Goal: Navigation & Orientation: Find specific page/section

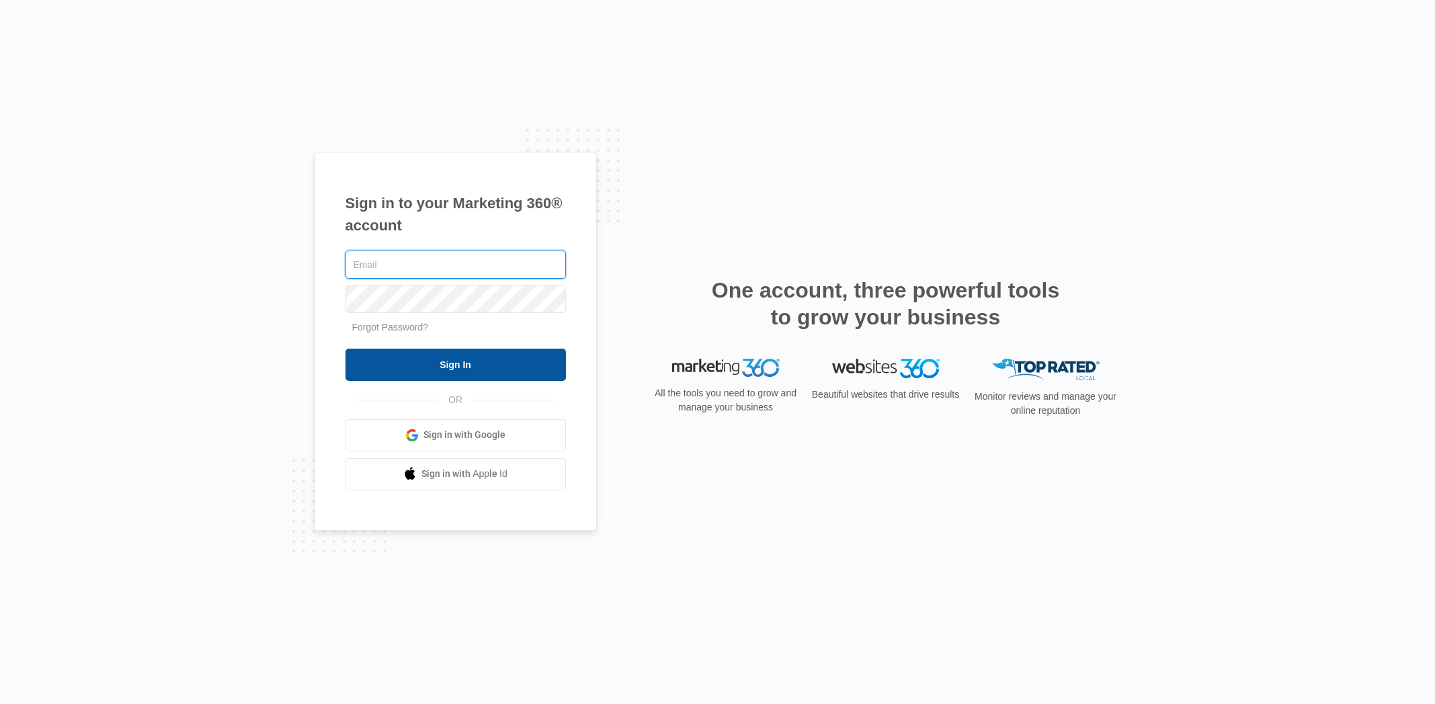
type input "[EMAIL_ADDRESS][DOMAIN_NAME]"
click at [453, 366] on input "Sign In" at bounding box center [456, 365] width 220 height 32
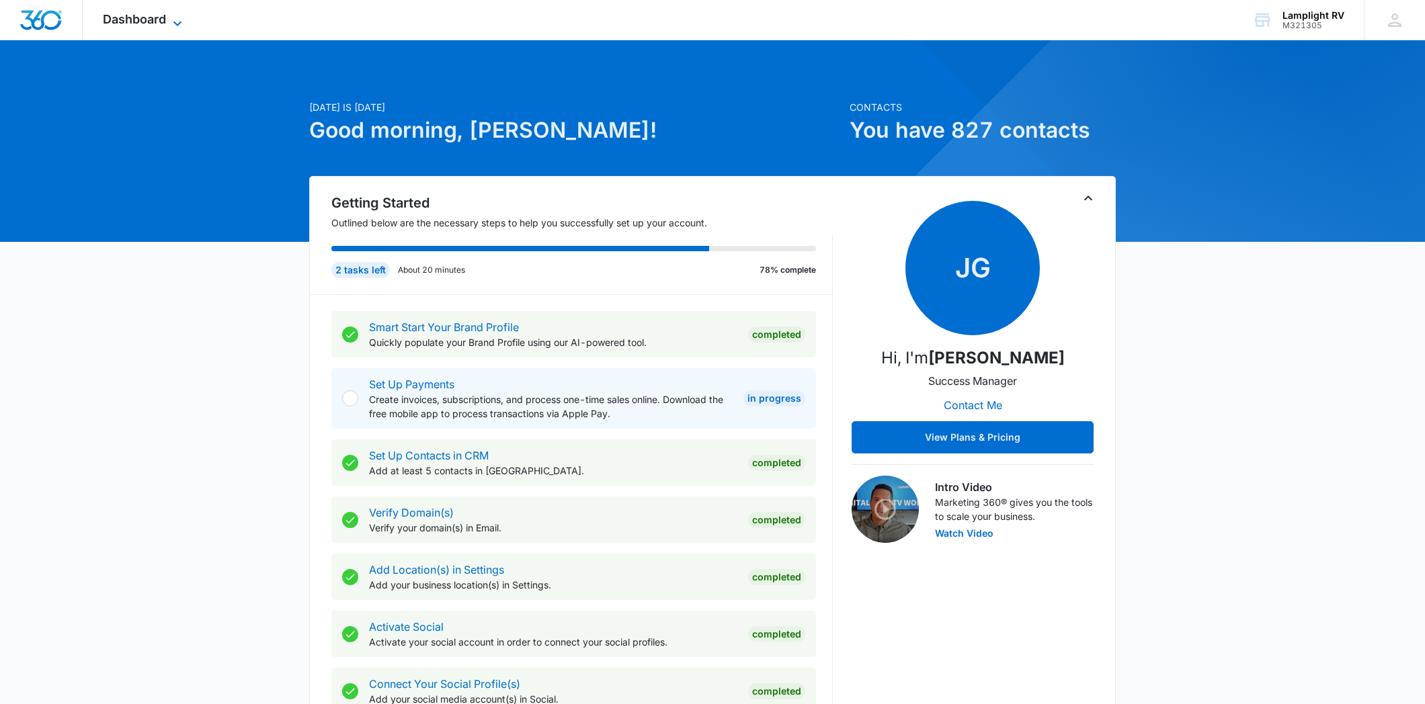
click at [179, 15] on icon at bounding box center [177, 23] width 16 height 16
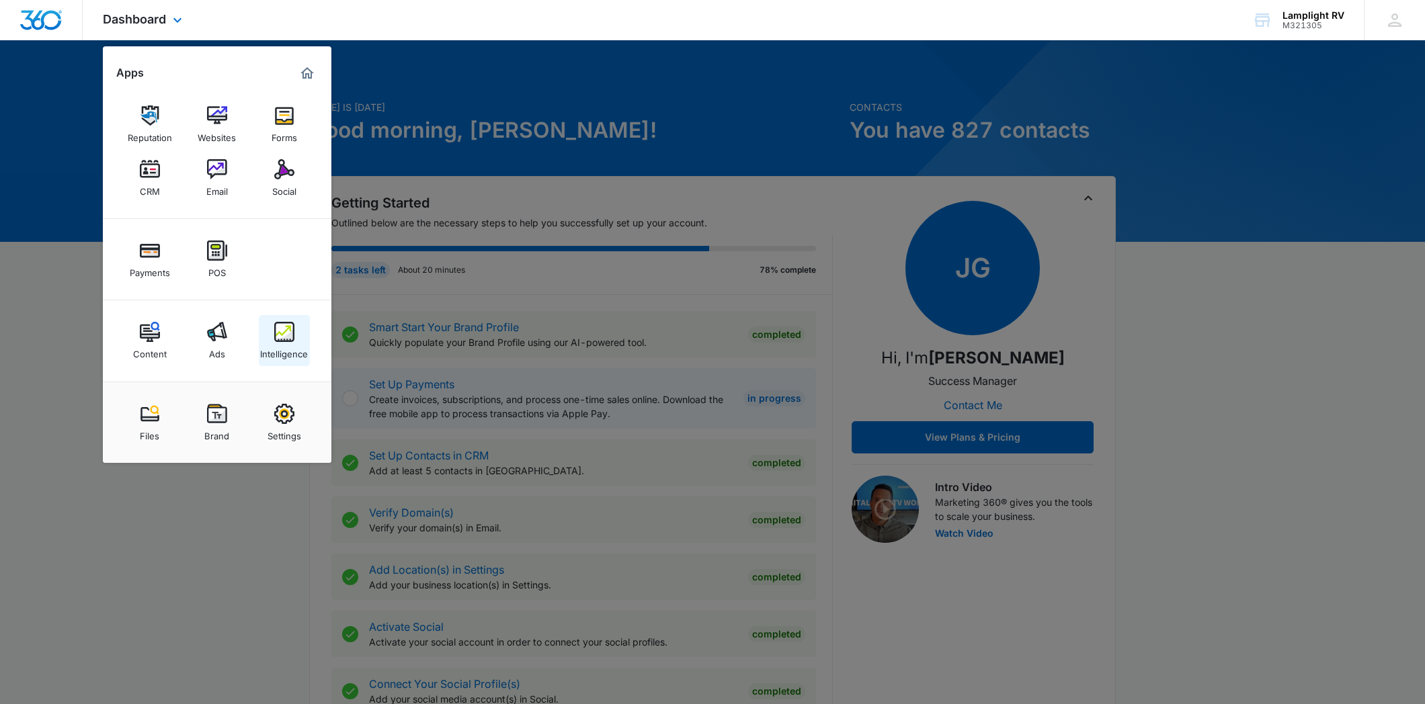
click at [278, 338] on img at bounding box center [284, 332] width 20 height 20
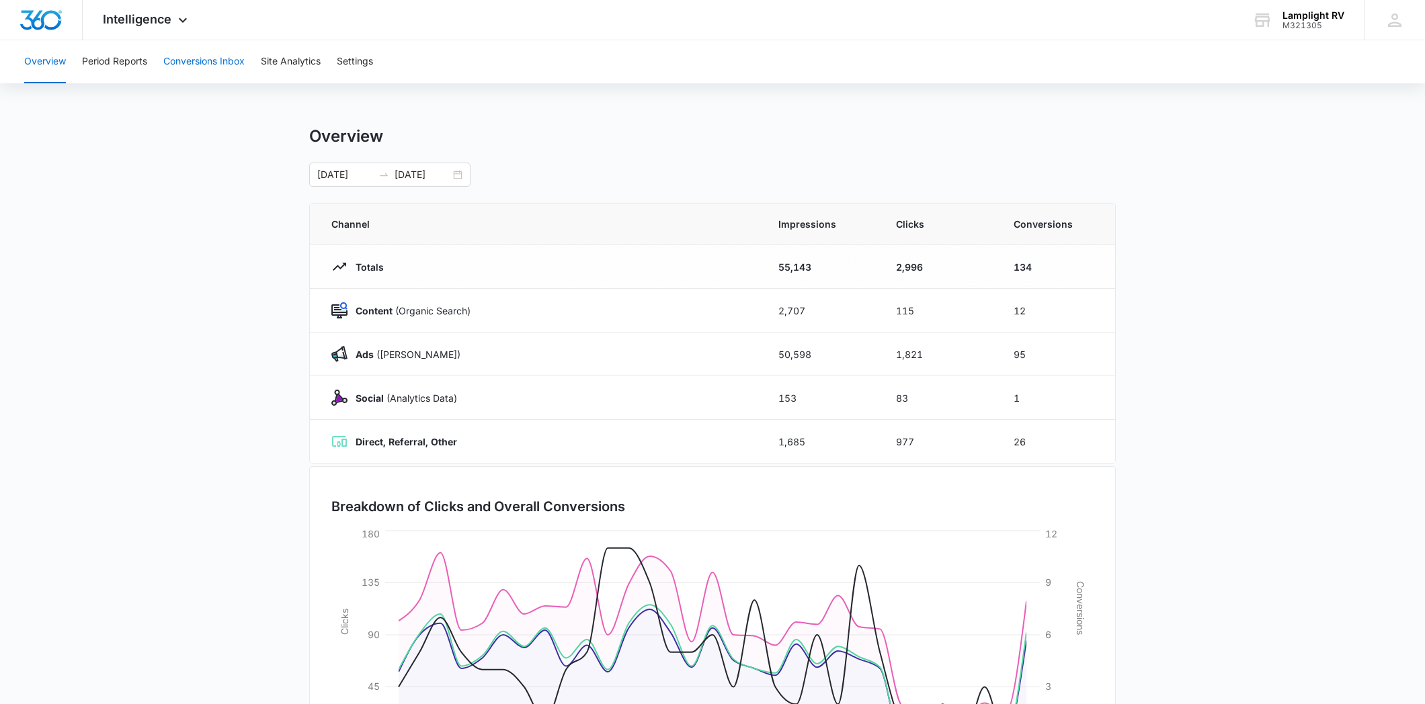
click at [224, 69] on button "Conversions Inbox" at bounding box center [203, 61] width 81 height 43
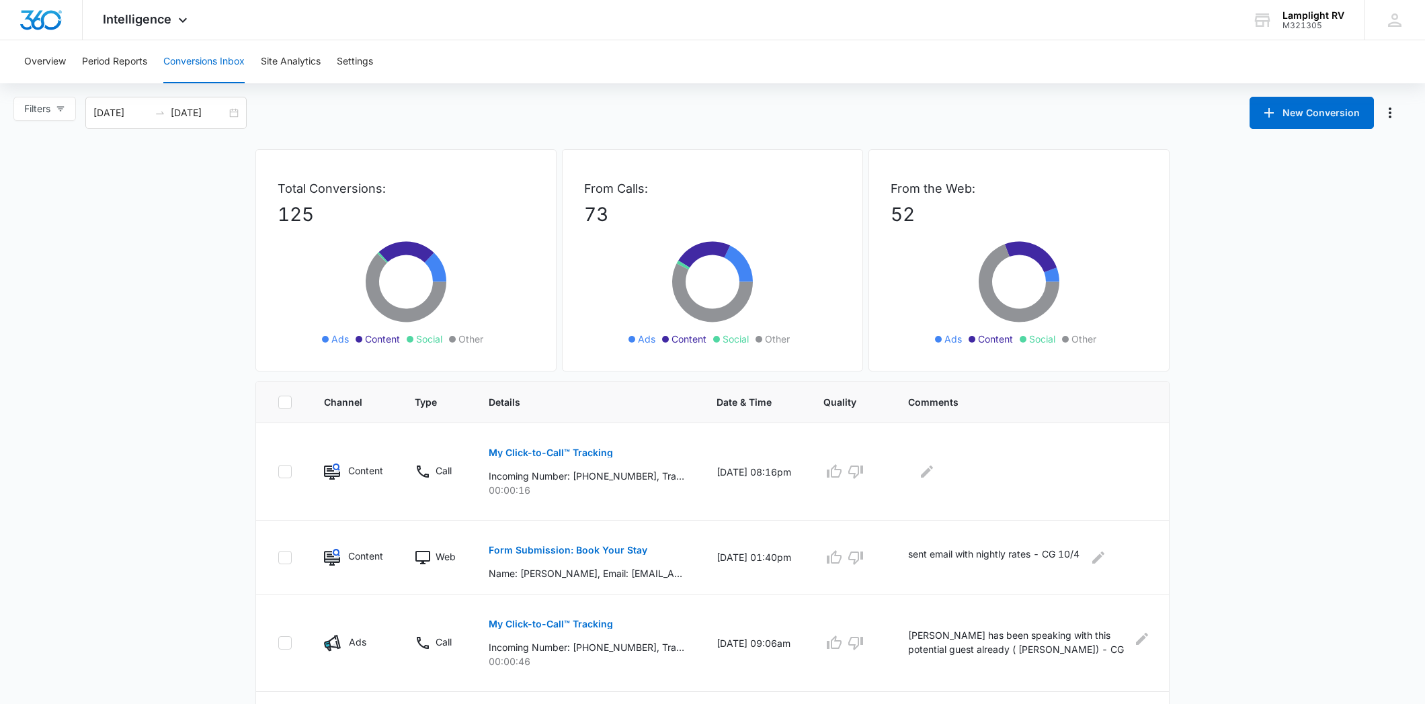
scroll to position [32, 0]
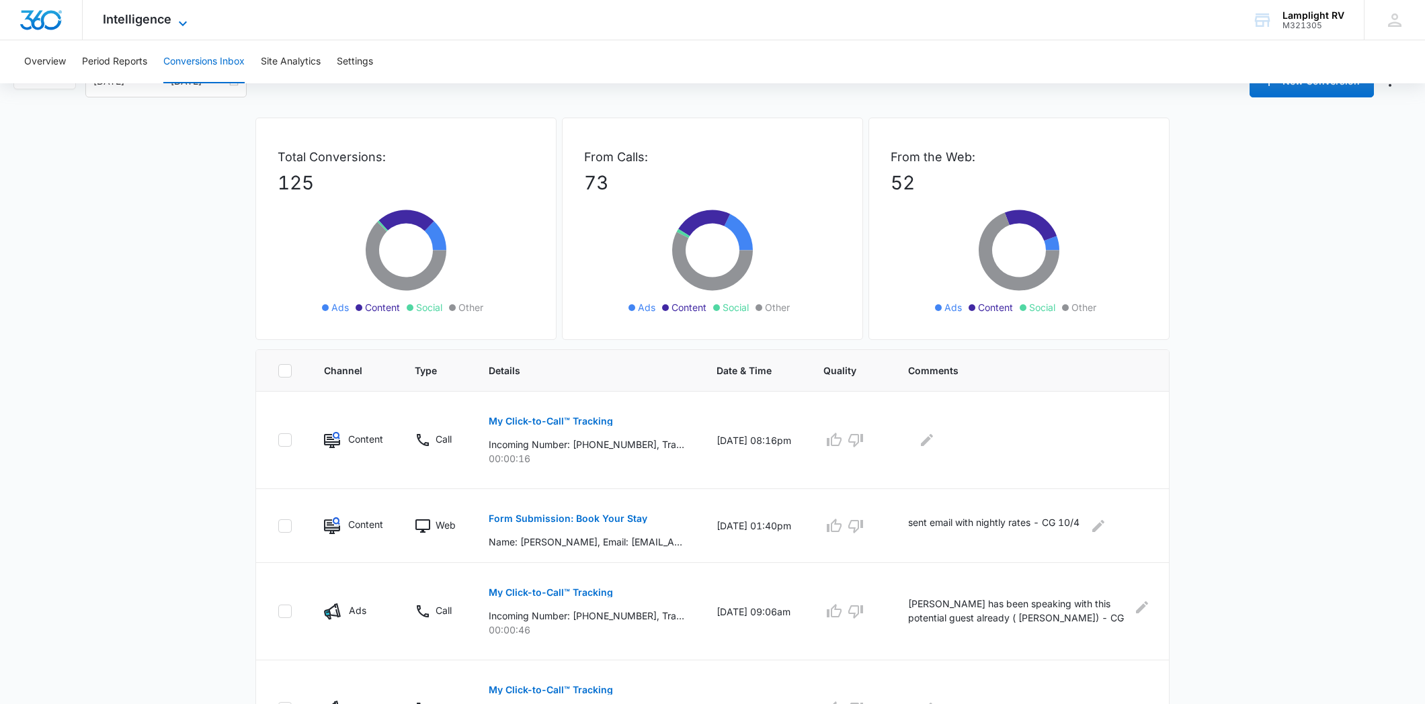
click at [177, 15] on icon at bounding box center [183, 23] width 16 height 16
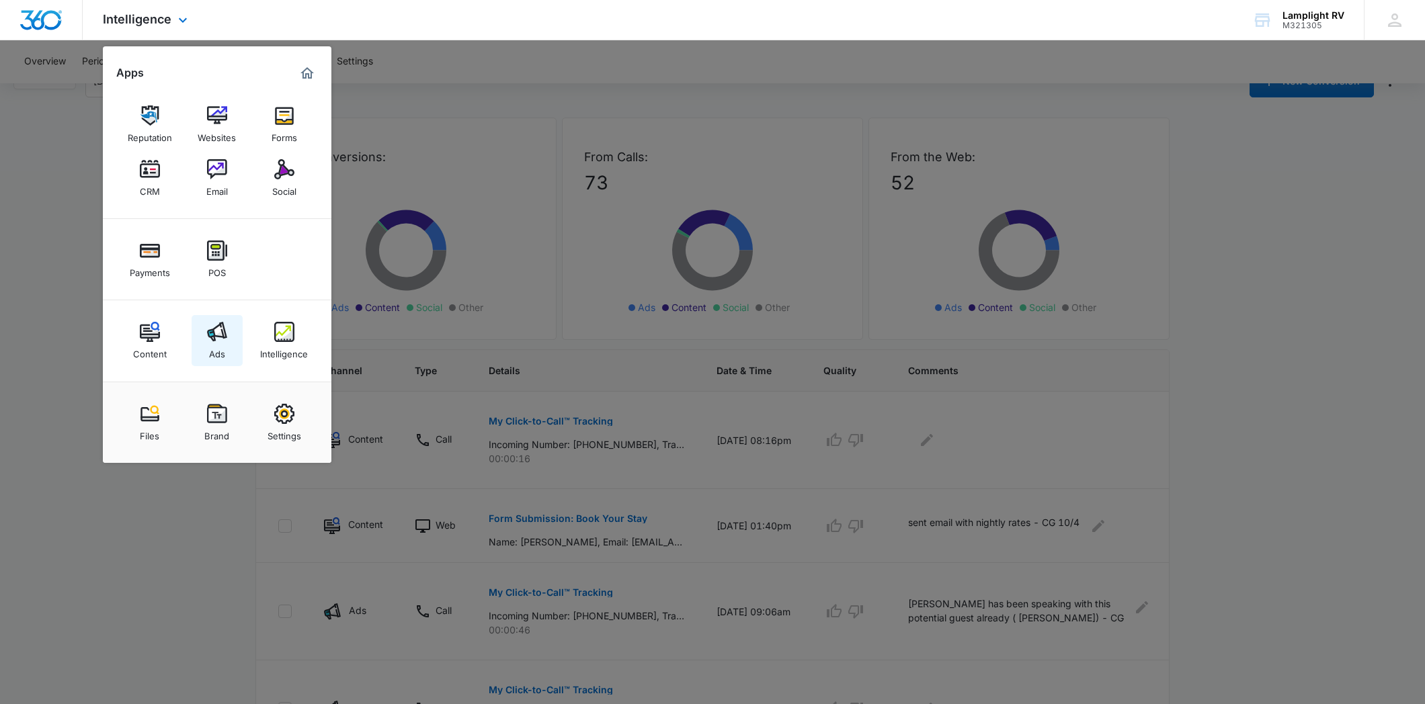
click at [220, 319] on link "Ads" at bounding box center [217, 340] width 51 height 51
